Goal: Contribute content

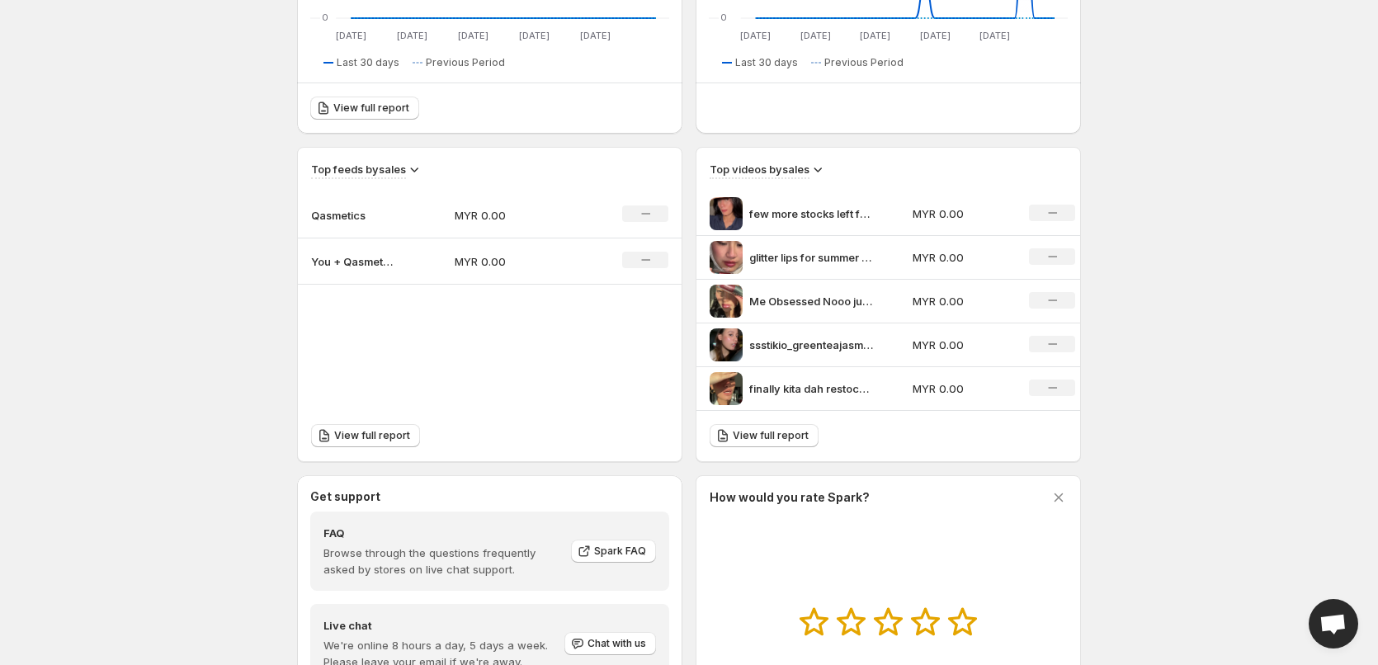
scroll to position [434, 0]
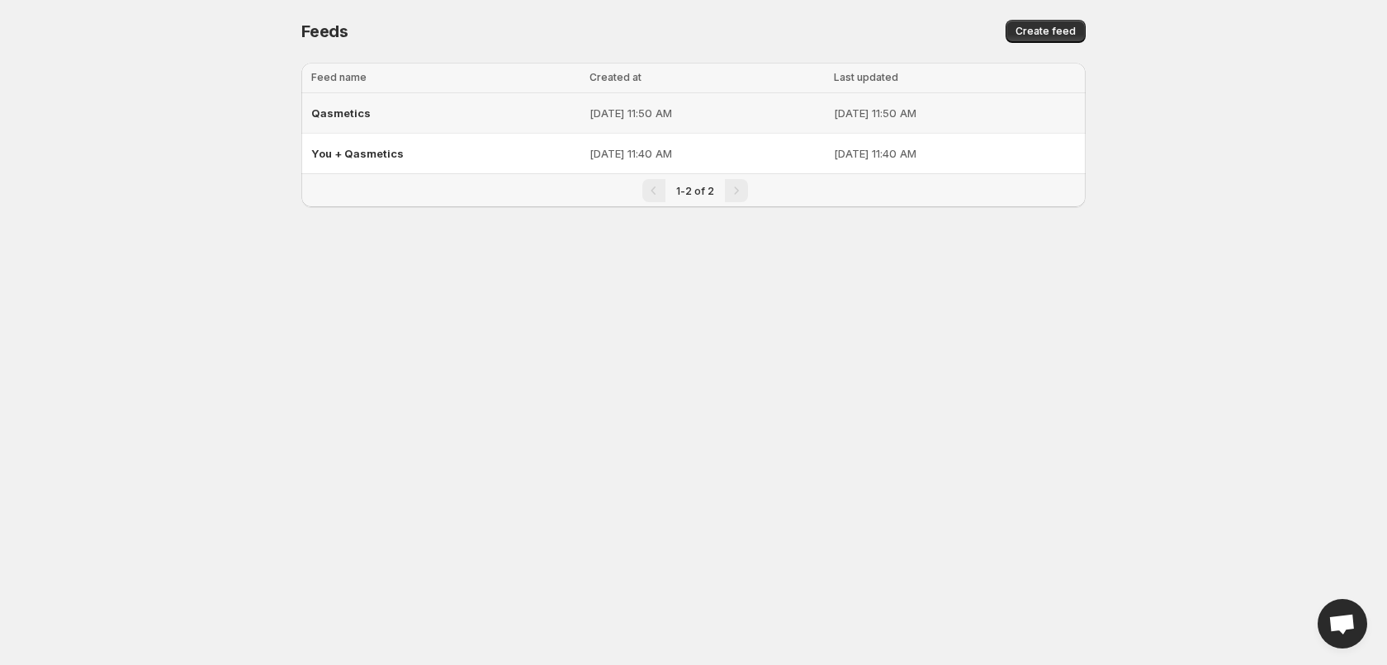
click at [503, 122] on div "Qasmetics" at bounding box center [445, 113] width 268 height 30
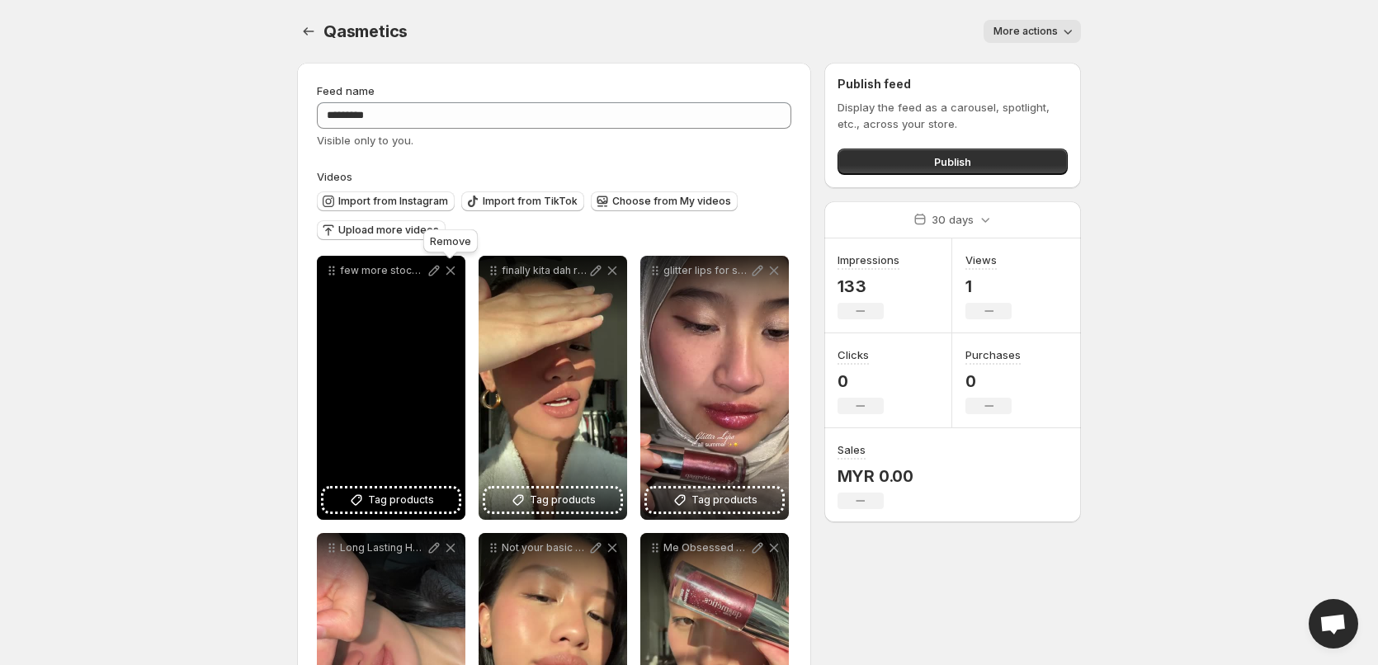
click at [447, 274] on icon at bounding box center [451, 271] width 9 height 9
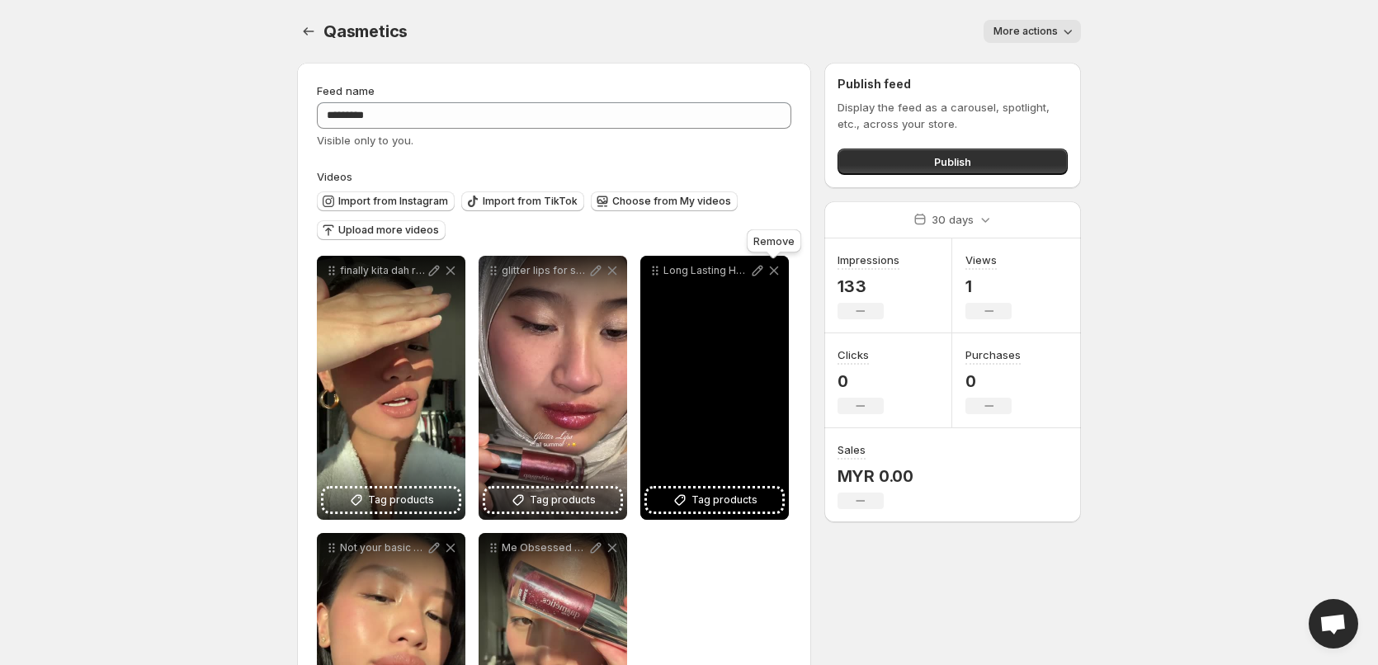
click at [773, 275] on icon at bounding box center [774, 270] width 17 height 17
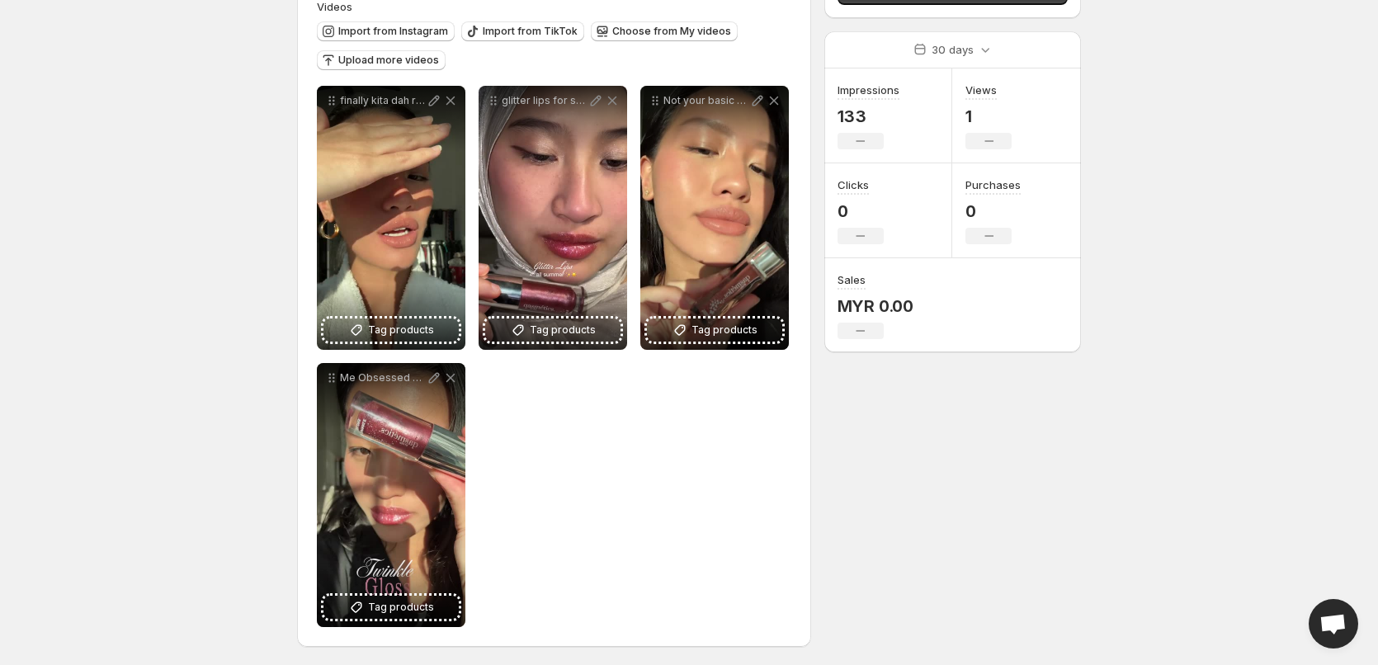
scroll to position [172, 0]
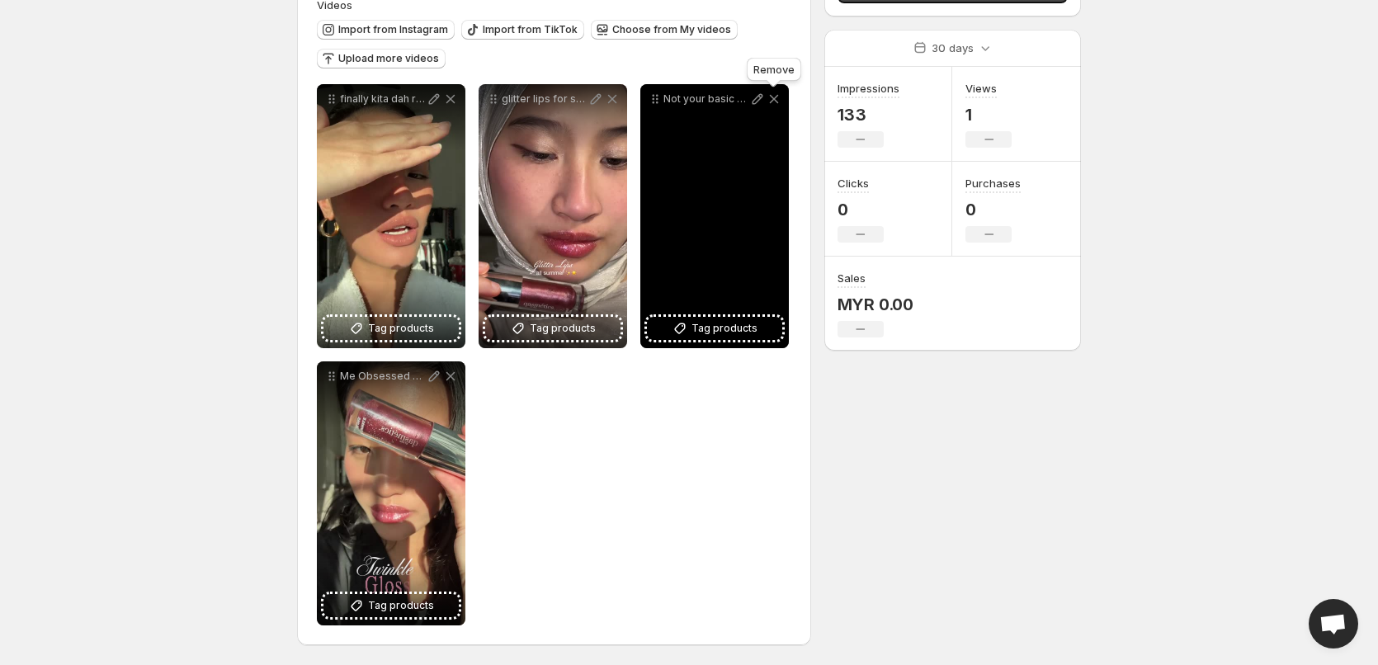
click at [778, 103] on icon at bounding box center [774, 99] width 9 height 9
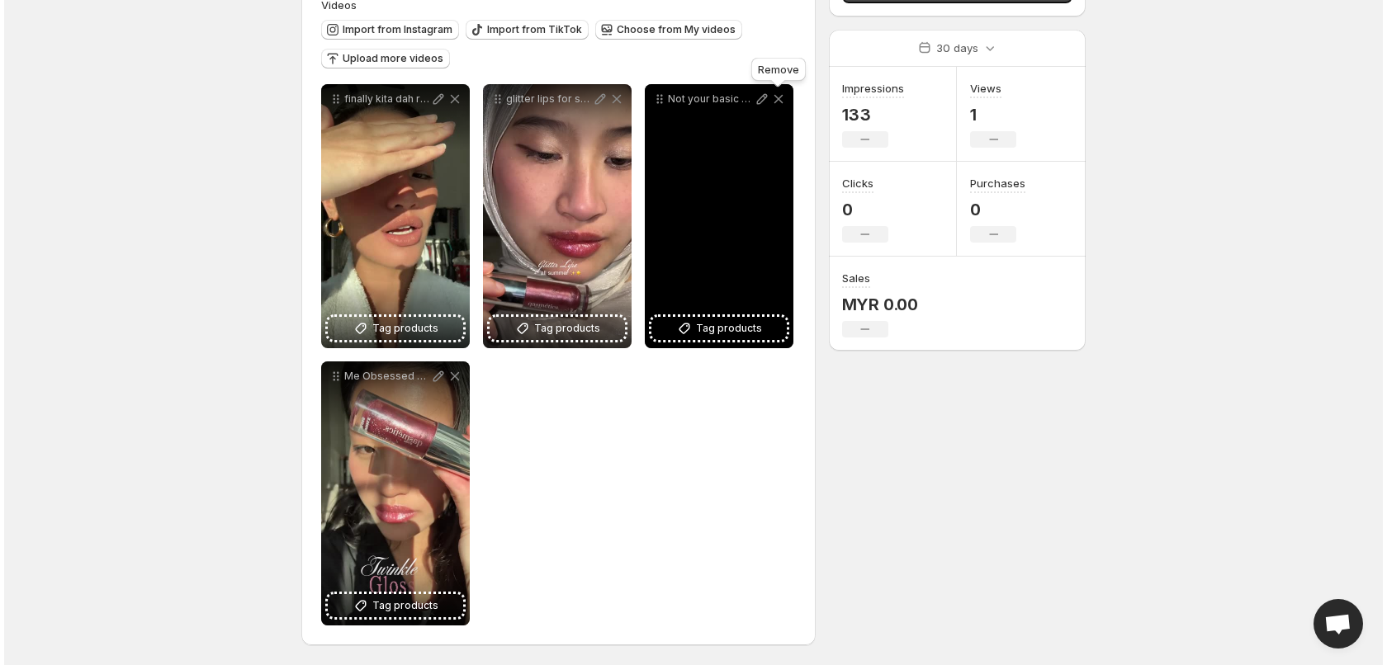
scroll to position [0, 0]
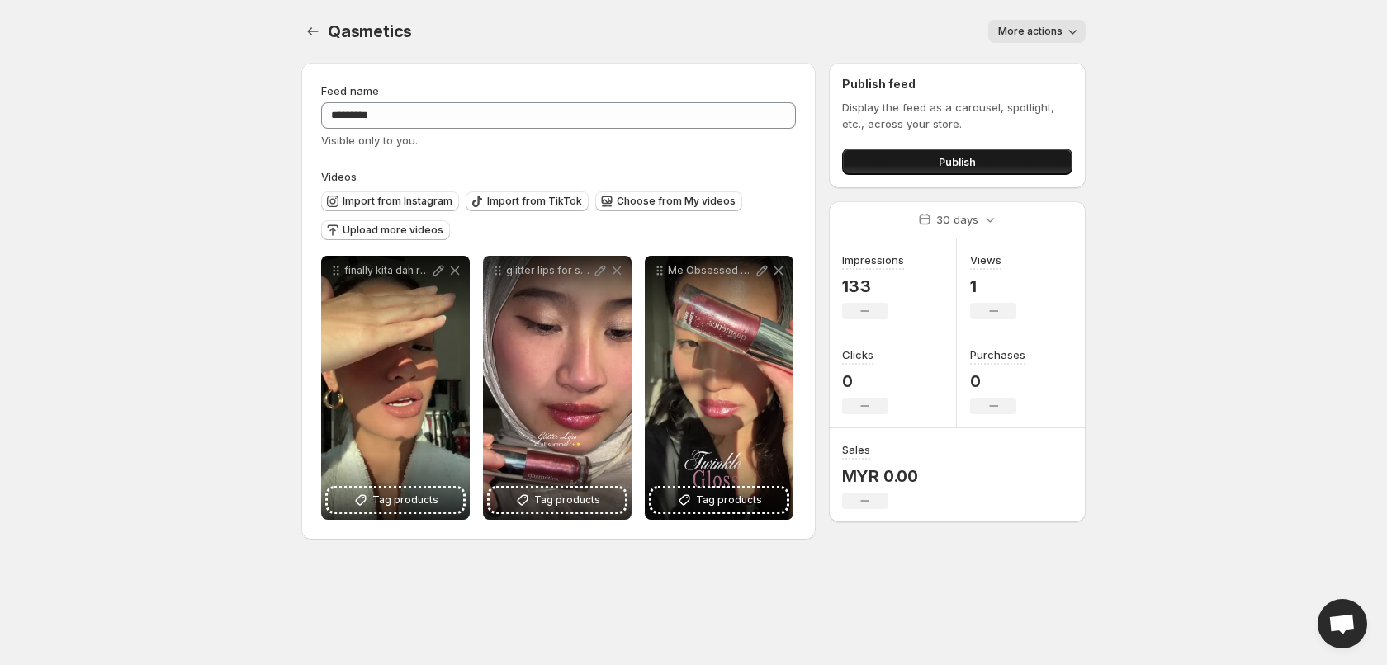
click at [995, 157] on button "Publish" at bounding box center [957, 162] width 230 height 26
